Goal: Transaction & Acquisition: Purchase product/service

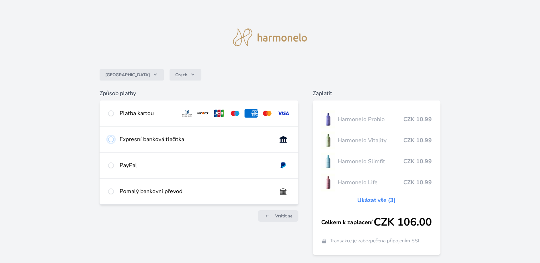
click at [113, 141] on input "radio" at bounding box center [111, 140] width 6 height 6
radio input "true"
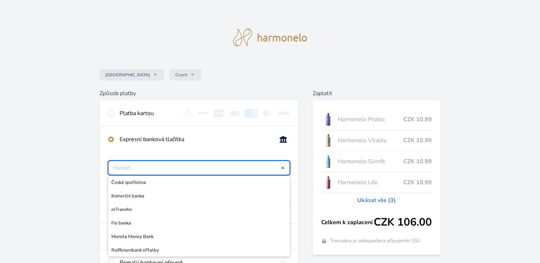
click at [198, 168] on input "Česká spořitelna Komerční banka mTransfer Fio banka Moneta Money Bank Raiffeise…" at bounding box center [197, 168] width 168 height 9
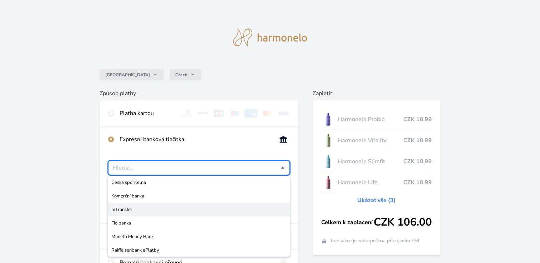
click at [125, 208] on span "mTransfer" at bounding box center [198, 209] width 175 height 7
type input "mTransfer"
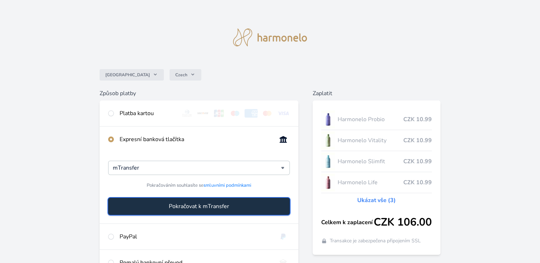
click at [165, 212] on button "Pokračovat k mTransfer" at bounding box center [199, 206] width 182 height 17
